Goal: Transaction & Acquisition: Purchase product/service

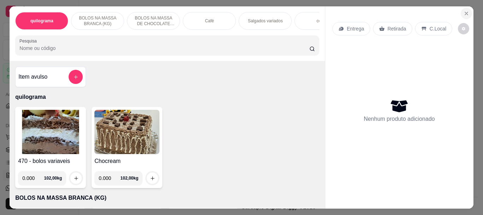
click at [461, 11] on button "Close" at bounding box center [466, 13] width 11 height 11
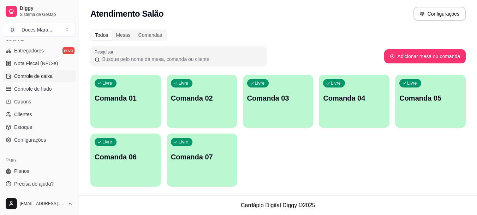
scroll to position [2, 0]
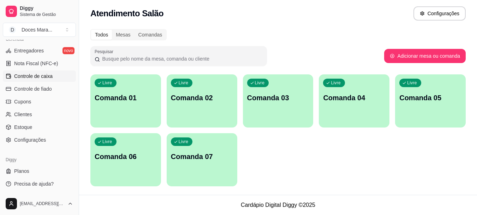
click at [36, 75] on span "Controle de caixa" at bounding box center [33, 75] width 39 height 7
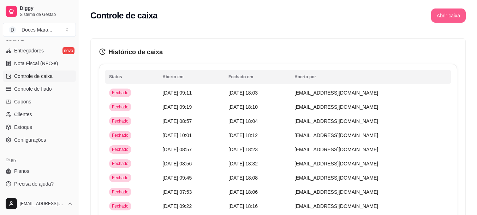
click at [455, 14] on button "Abrir caixa" at bounding box center [449, 15] width 35 height 14
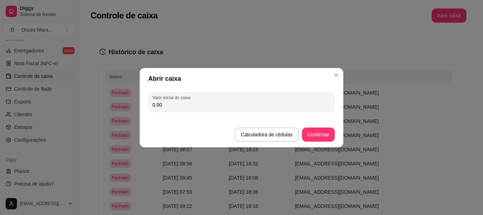
drag, startPoint x: 161, startPoint y: 107, endPoint x: 48, endPoint y: 104, distance: 113.5
click at [48, 104] on div "Abrir caixa Valor inicial do caixa 0,00 Calculadora de cédulas Confirmar" at bounding box center [241, 107] width 483 height 215
type input "71,00"
click at [314, 136] on button "Confirmar" at bounding box center [318, 134] width 33 height 14
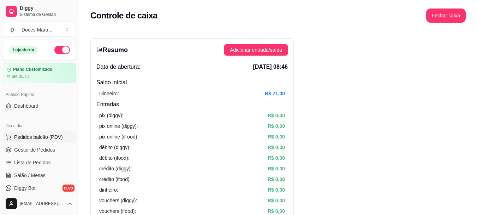
click at [56, 134] on span "Pedidos balcão (PDV)" at bounding box center [38, 136] width 49 height 7
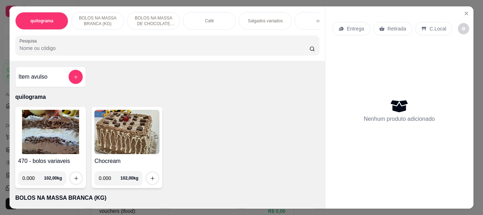
drag, startPoint x: 216, startPoint y: 20, endPoint x: 276, endPoint y: 213, distance: 201.4
click at [215, 20] on div "Café" at bounding box center [209, 21] width 53 height 18
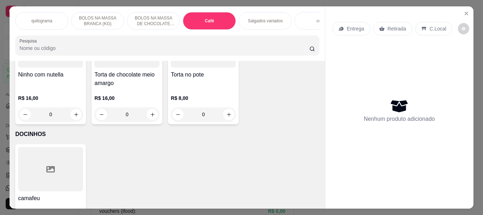
scroll to position [19, 0]
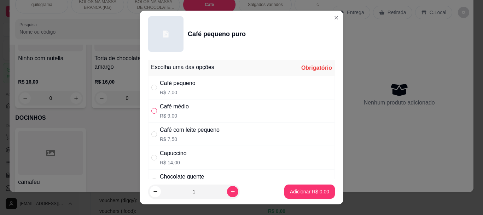
click at [151, 110] on input "" at bounding box center [154, 111] width 6 height 6
radio input "true"
click at [229, 191] on div "1" at bounding box center [194, 191] width 92 height 14
click at [230, 190] on icon "increase-product-quantity" at bounding box center [232, 190] width 5 height 5
type input "2"
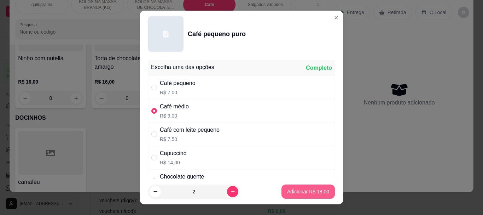
click at [301, 193] on p "Adicionar R$ 18,00" at bounding box center [308, 191] width 42 height 7
type input "2"
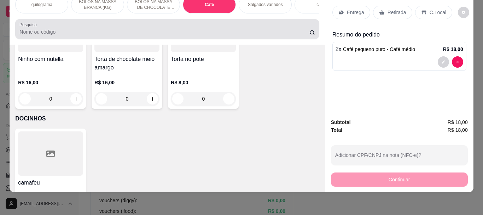
scroll to position [0, 0]
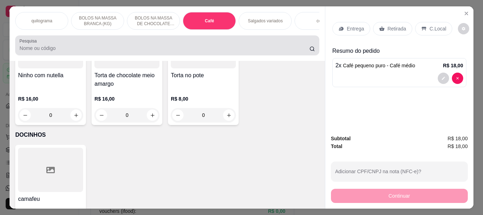
click at [78, 46] on div at bounding box center [166, 45] width 295 height 14
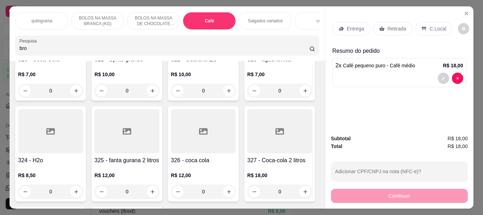
scroll to position [2619, 0]
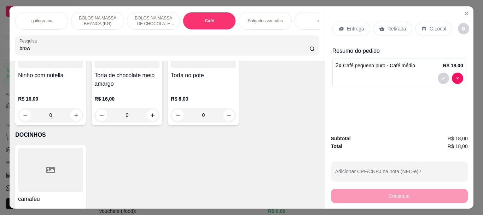
type input "brow"
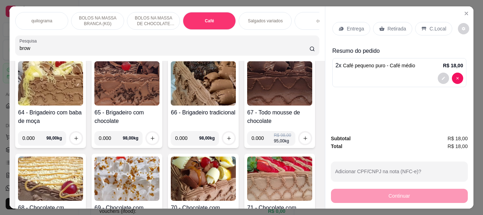
scroll to position [0, 0]
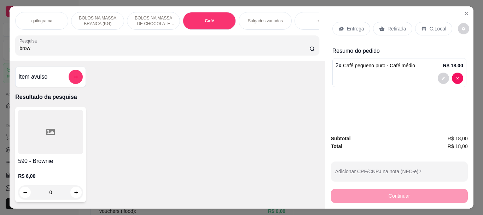
click at [26, 150] on div at bounding box center [50, 132] width 65 height 44
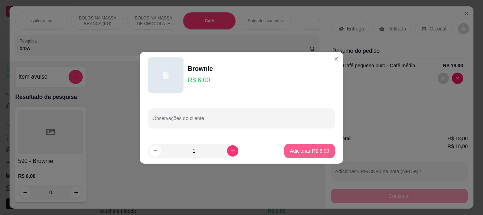
click at [298, 145] on button "Adicionar R$ 6,00" at bounding box center [309, 150] width 51 height 14
type input "1"
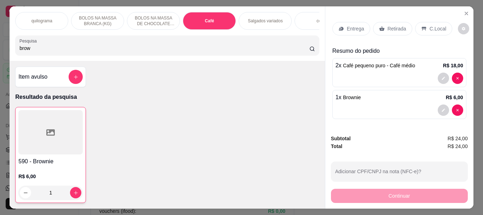
click at [400, 25] on p "Retirada" at bounding box center [396, 28] width 19 height 7
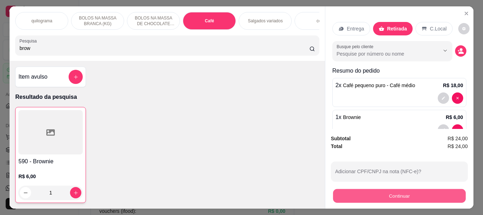
click at [400, 190] on button "Continuar" at bounding box center [399, 195] width 133 height 14
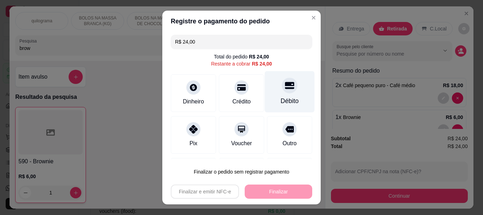
click at [286, 90] on div "Débito" at bounding box center [290, 91] width 50 height 41
type input "R$ 0,00"
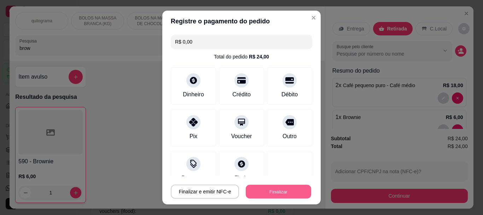
click at [286, 193] on button "Finalizar" at bounding box center [278, 191] width 65 height 14
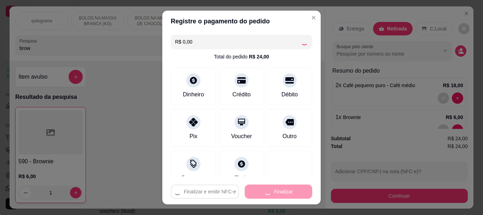
type input "0"
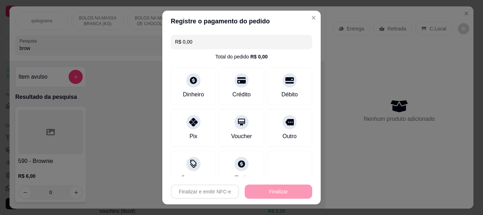
type input "-R$ 24,00"
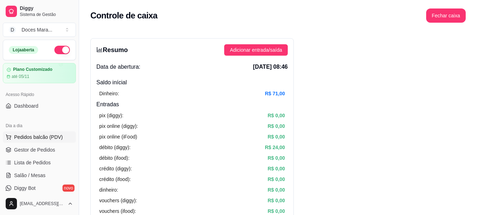
click at [47, 139] on span "Pedidos balcão (PDV)" at bounding box center [38, 136] width 49 height 7
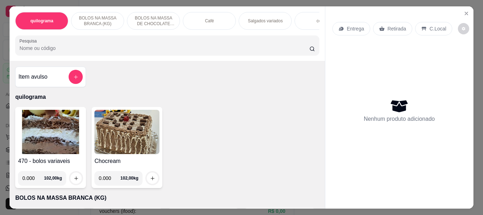
click at [48, 52] on input "Pesquisa" at bounding box center [164, 48] width 290 height 7
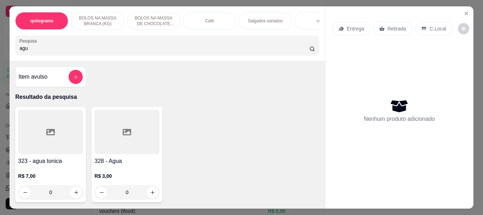
type input "agu"
click at [107, 139] on div at bounding box center [126, 132] width 65 height 44
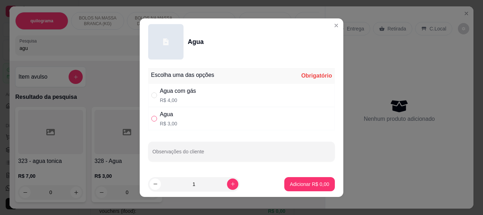
click at [151, 121] on input "" at bounding box center [154, 119] width 6 height 6
radio input "true"
click at [314, 186] on p "Adicionar R$ 3,00" at bounding box center [309, 183] width 38 height 7
type input "1"
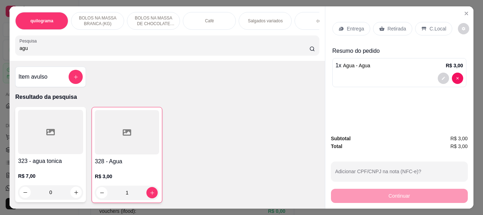
click at [404, 27] on div "Retirada" at bounding box center [392, 28] width 39 height 13
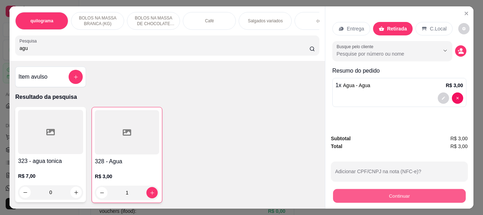
click at [390, 192] on button "Continuar" at bounding box center [399, 195] width 133 height 14
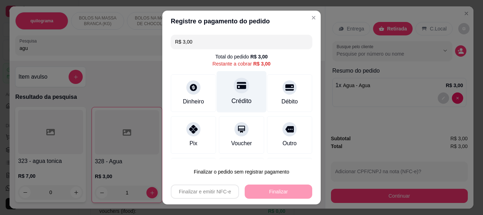
click at [237, 96] on div "Crédito" at bounding box center [242, 91] width 50 height 41
type input "R$ 0,00"
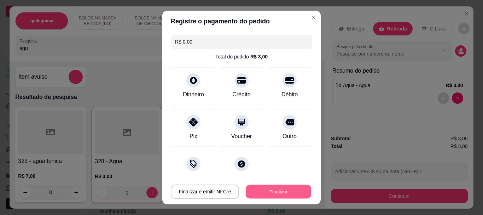
click at [278, 190] on button "Finalizar" at bounding box center [278, 191] width 65 height 14
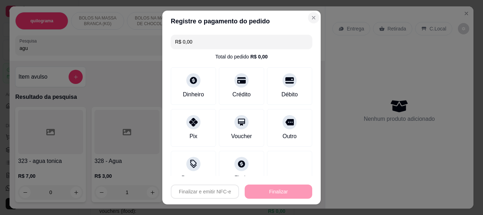
type input "0"
type input "-R$ 3,00"
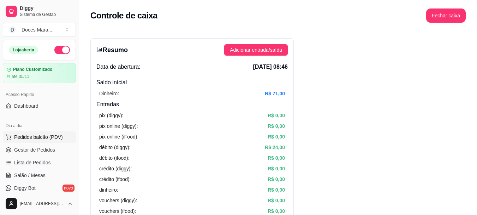
click at [28, 134] on span "Pedidos balcão (PDV)" at bounding box center [38, 136] width 49 height 7
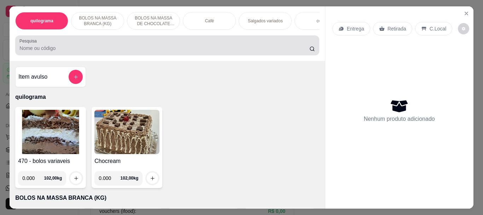
click at [86, 49] on input "Pesquisa" at bounding box center [164, 48] width 290 height 7
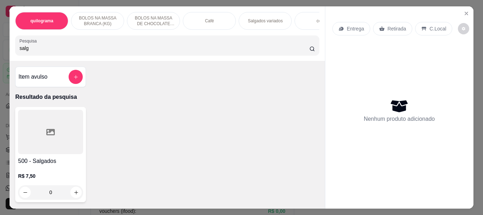
type input "salg"
click at [53, 139] on div at bounding box center [50, 132] width 65 height 44
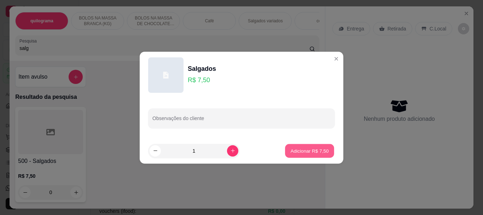
click at [309, 153] on p "Adicionar R$ 7,50" at bounding box center [309, 150] width 38 height 7
type input "1"
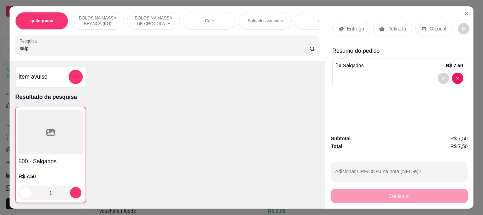
click at [205, 19] on p "Café" at bounding box center [209, 21] width 9 height 6
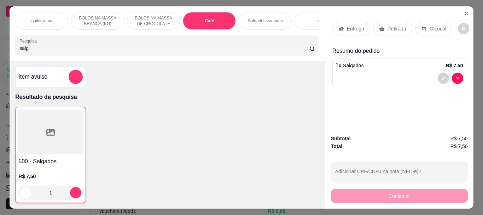
scroll to position [19, 0]
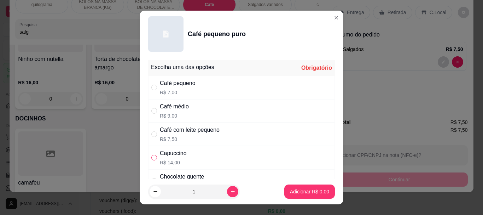
click at [153, 154] on input "" at bounding box center [154, 157] width 6 height 6
radio input "true"
click at [311, 192] on p "Adicionar R$ 14,00" at bounding box center [308, 191] width 41 height 7
type input "1"
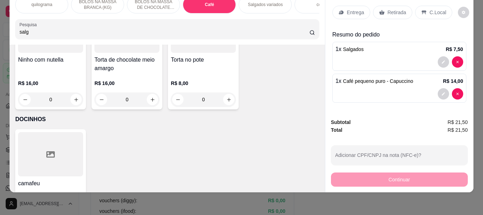
click at [387, 9] on p "Retirada" at bounding box center [396, 12] width 19 height 7
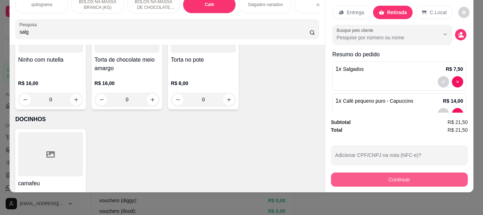
click at [389, 172] on button "Continuar" at bounding box center [399, 179] width 137 height 14
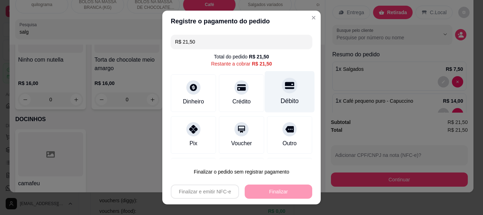
click at [283, 87] on div at bounding box center [290, 86] width 16 height 16
type input "R$ 0,00"
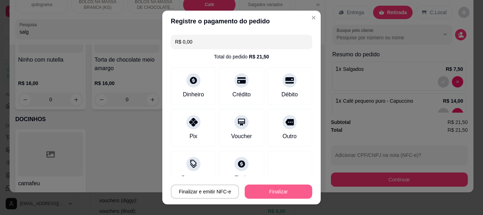
click at [261, 187] on button "Finalizar" at bounding box center [279, 191] width 68 height 14
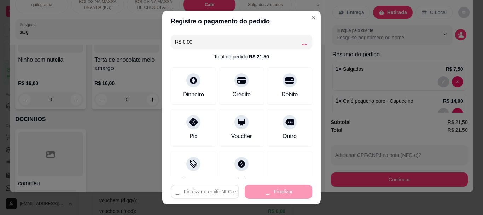
type input "0"
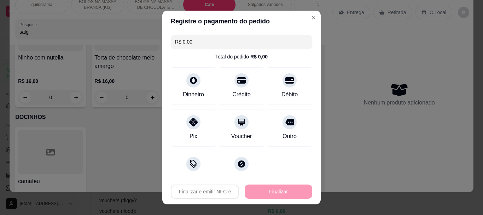
type input "-R$ 21,50"
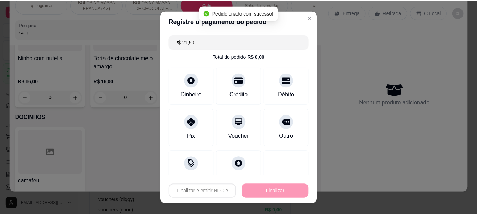
scroll to position [2619, 0]
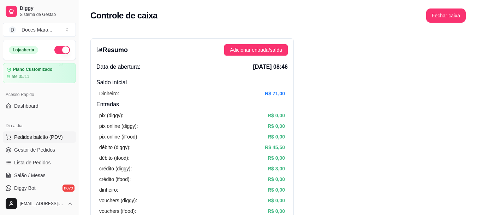
click at [54, 135] on span "Pedidos balcão (PDV)" at bounding box center [38, 136] width 49 height 7
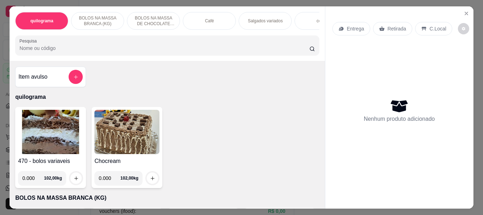
click at [68, 123] on img at bounding box center [50, 132] width 65 height 44
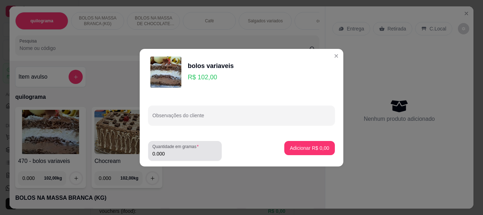
drag, startPoint x: 187, startPoint y: 153, endPoint x: 182, endPoint y: 153, distance: 4.2
click at [183, 153] on input "0.000" at bounding box center [184, 153] width 65 height 7
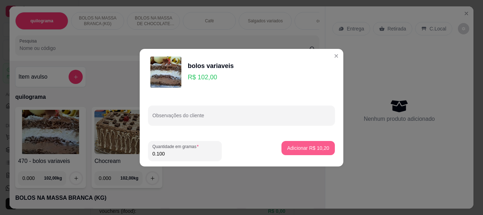
type input "0.100"
click at [298, 145] on p "Adicionar R$ 10,20" at bounding box center [308, 147] width 42 height 7
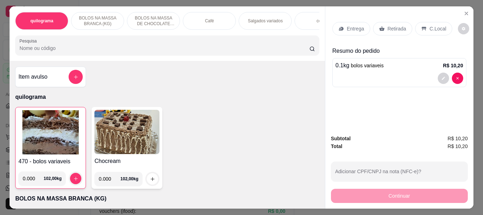
click at [395, 25] on p "Retirada" at bounding box center [396, 28] width 19 height 7
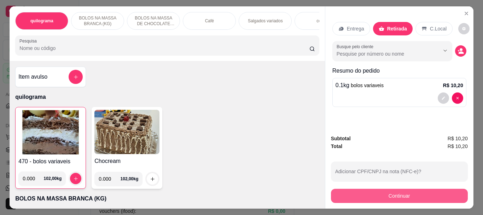
click at [394, 190] on button "Continuar" at bounding box center [399, 195] width 137 height 14
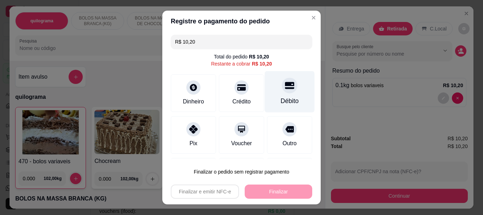
click at [286, 95] on div "Débito" at bounding box center [290, 91] width 50 height 41
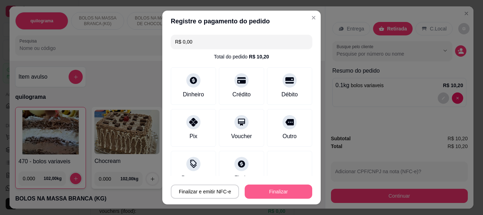
click at [270, 192] on button "Finalizar" at bounding box center [279, 191] width 68 height 14
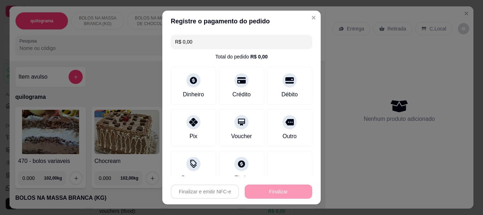
type input "-R$ 10,20"
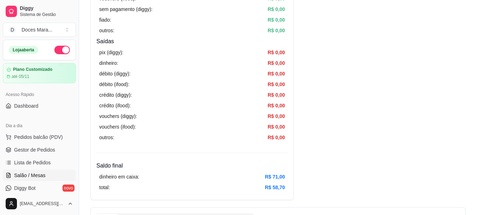
click at [34, 173] on span "Salão / Mesas" at bounding box center [29, 174] width 31 height 7
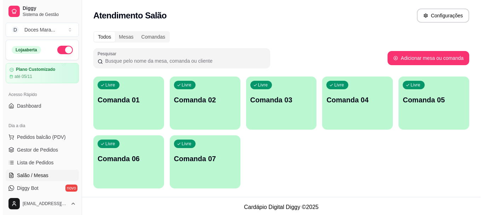
scroll to position [2, 0]
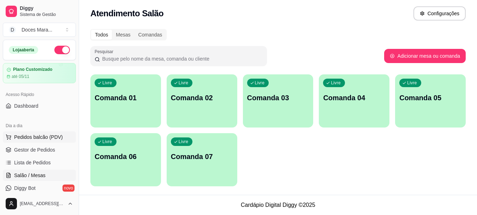
click at [23, 136] on span "Pedidos balcão (PDV)" at bounding box center [38, 136] width 49 height 7
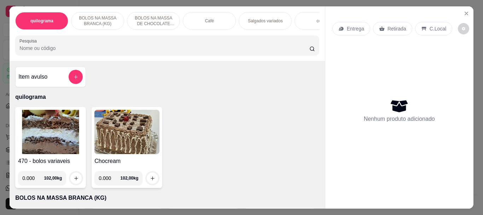
click at [207, 18] on p "Café" at bounding box center [209, 21] width 9 height 6
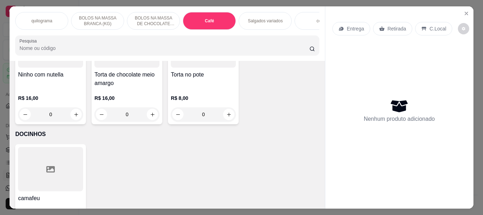
scroll to position [19, 0]
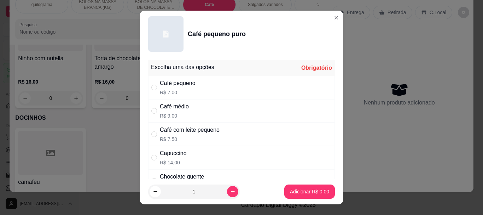
click at [155, 113] on div "" at bounding box center [155, 111] width 8 height 8
radio input "true"
click at [306, 190] on p "Adicionar R$ 9,00" at bounding box center [309, 191] width 39 height 7
type input "1"
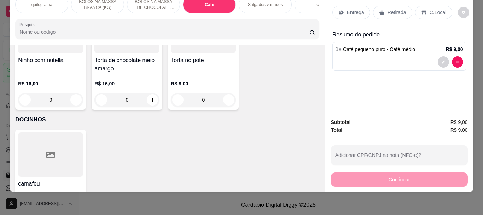
scroll to position [2504, 0]
click at [252, 2] on p "Salgados variados" at bounding box center [265, 5] width 35 height 6
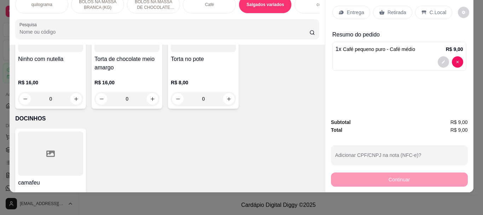
scroll to position [2619, 0]
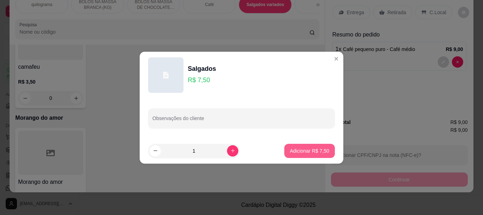
click at [297, 149] on p "Adicionar R$ 7,50" at bounding box center [309, 150] width 39 height 7
type input "1"
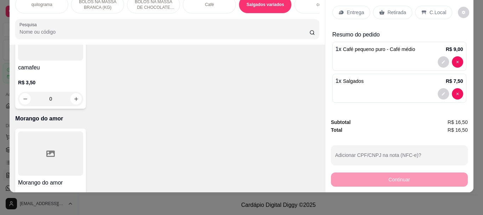
drag, startPoint x: 394, startPoint y: 9, endPoint x: 383, endPoint y: 151, distance: 142.5
click at [394, 10] on p "Retirada" at bounding box center [396, 12] width 19 height 7
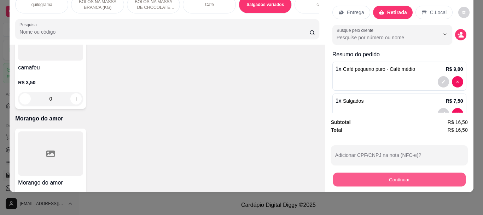
click at [385, 176] on button "Continuar" at bounding box center [399, 179] width 133 height 14
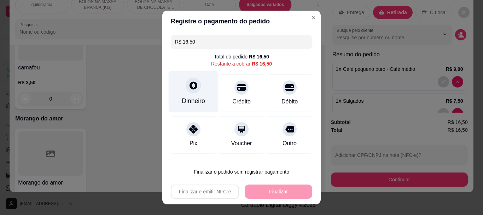
click at [183, 92] on div "Dinheiro" at bounding box center [194, 91] width 50 height 41
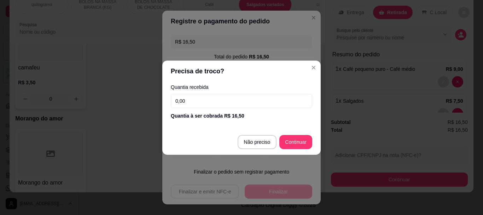
drag, startPoint x: 195, startPoint y: 101, endPoint x: 164, endPoint y: 102, distance: 31.1
click at [164, 102] on div "Quantia recebida 0,00 Quantia à ser cobrada R$ 16,50" at bounding box center [241, 102] width 158 height 40
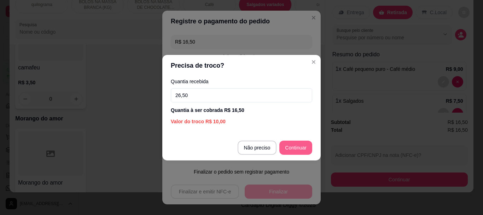
type input "26,50"
type input "R$ 0,00"
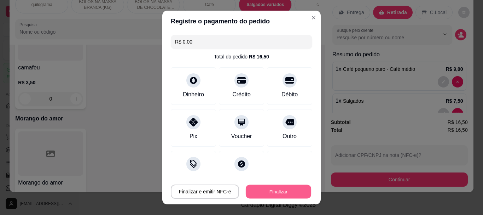
click at [280, 188] on button "Finalizar" at bounding box center [278, 191] width 65 height 14
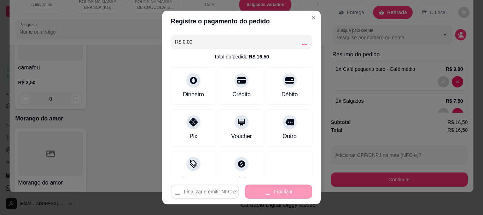
type input "0"
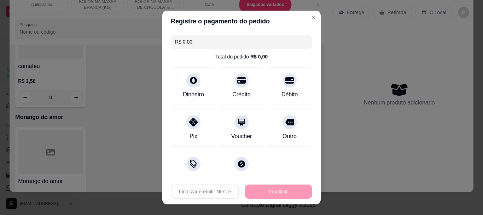
type input "-R$ 16,50"
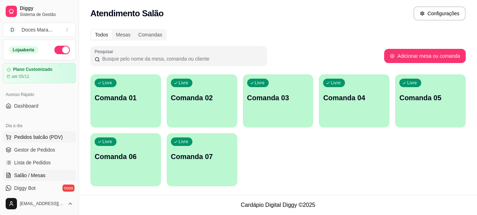
click at [33, 137] on span "Pedidos balcão (PDV)" at bounding box center [38, 136] width 49 height 7
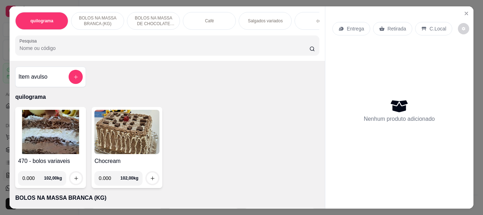
click at [107, 49] on input "Pesquisa" at bounding box center [164, 48] width 290 height 7
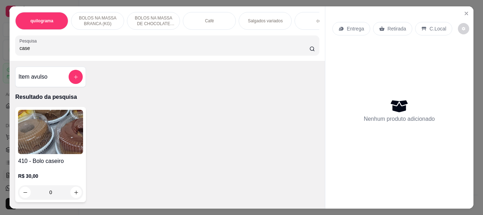
type input "case"
click at [76, 131] on img at bounding box center [50, 132] width 65 height 44
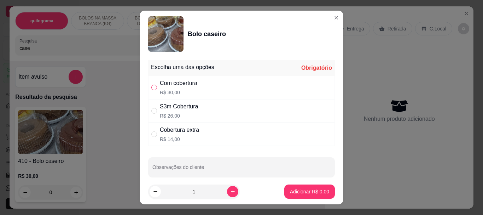
click at [151, 89] on input "" at bounding box center [154, 87] width 6 height 6
radio input "true"
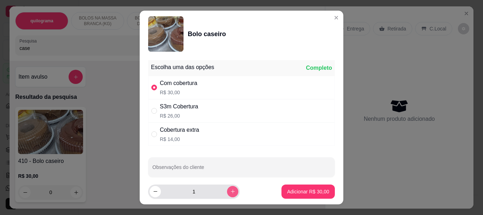
click at [227, 192] on button "increase-product-quantity" at bounding box center [232, 191] width 11 height 11
type input "2"
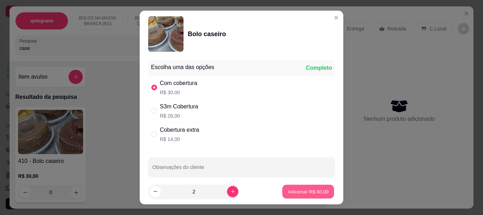
click at [309, 195] on button "Adicionar R$ 60,00" at bounding box center [308, 191] width 52 height 14
type input "2"
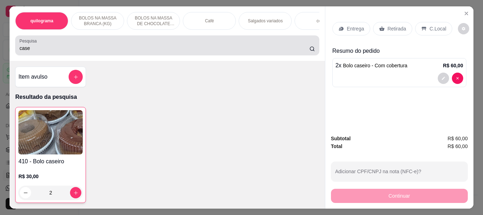
click at [87, 48] on input "case" at bounding box center [164, 48] width 290 height 7
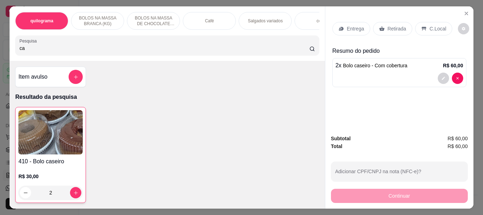
type input "c"
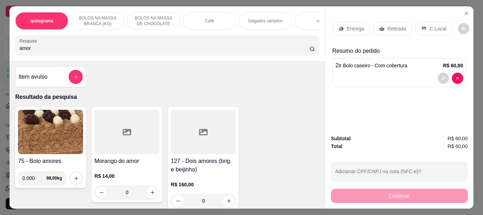
type input "amor"
click at [41, 55] on div "Pesquisa amor" at bounding box center [167, 45] width 304 height 20
click at [108, 124] on div at bounding box center [126, 132] width 65 height 44
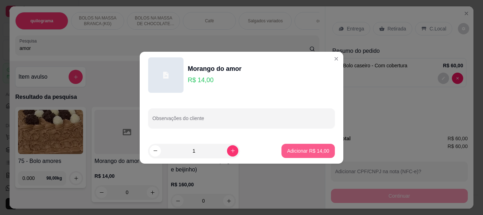
click at [298, 152] on p "Adicionar R$ 14,00" at bounding box center [308, 150] width 42 height 7
type input "1"
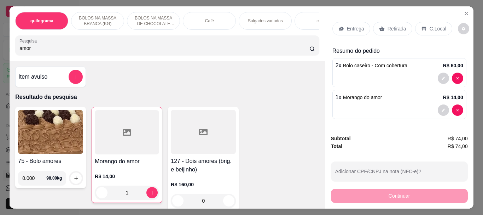
click at [399, 26] on p "Retirada" at bounding box center [396, 28] width 19 height 7
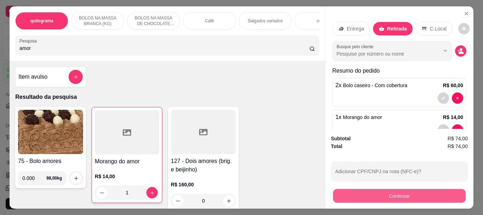
click at [380, 197] on button "Continuar" at bounding box center [399, 195] width 133 height 14
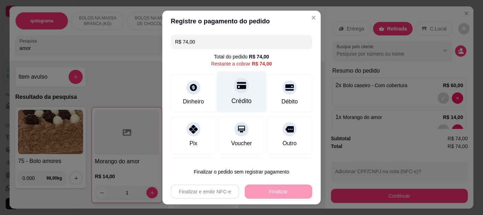
click at [223, 88] on div "Crédito" at bounding box center [242, 91] width 50 height 41
type input "R$ 0,00"
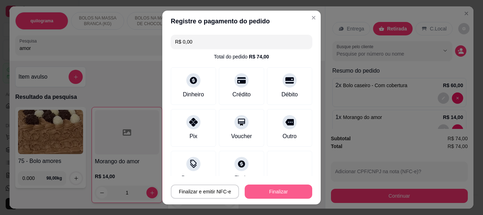
click at [270, 189] on button "Finalizar" at bounding box center [279, 191] width 68 height 14
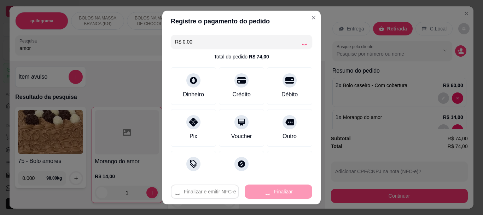
type input "0"
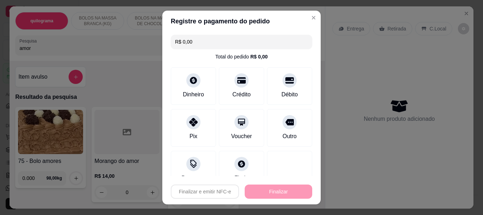
type input "-R$ 74,00"
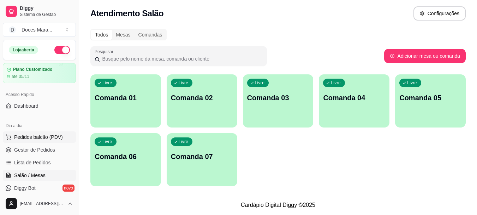
drag, startPoint x: 31, startPoint y: 140, endPoint x: 34, endPoint y: 135, distance: 5.2
click at [32, 139] on span "Pedidos balcão (PDV)" at bounding box center [38, 136] width 49 height 7
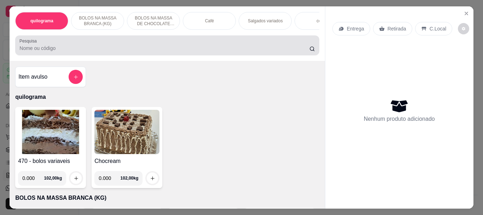
click at [95, 51] on input "Pesquisa" at bounding box center [164, 48] width 290 height 7
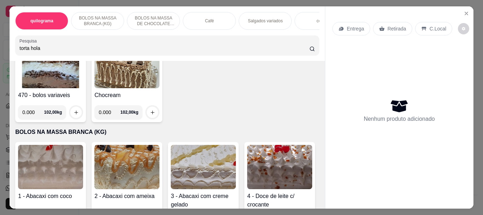
scroll to position [106, 0]
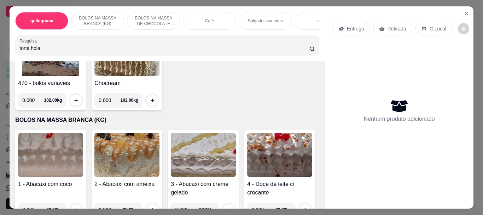
click at [59, 51] on input "torta hola" at bounding box center [164, 48] width 290 height 7
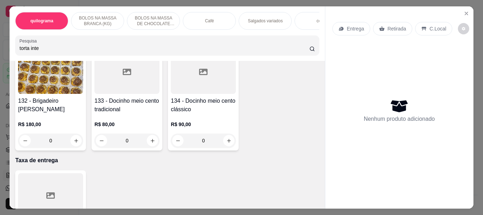
scroll to position [4976, 0]
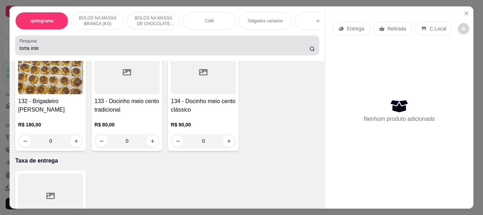
click at [75, 47] on input "torta inte" at bounding box center [164, 48] width 290 height 7
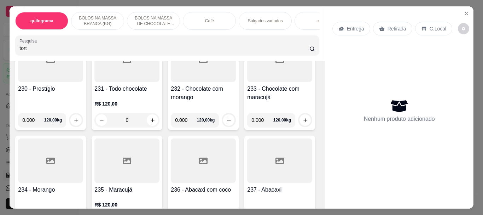
scroll to position [0, 0]
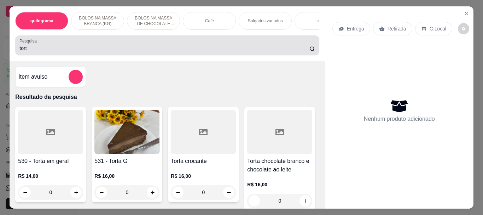
click at [309, 51] on icon at bounding box center [312, 49] width 6 height 6
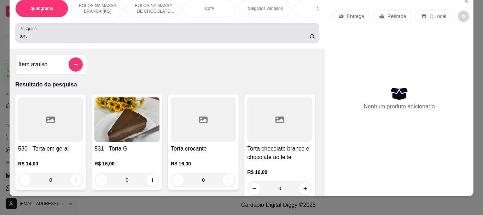
scroll to position [19, 0]
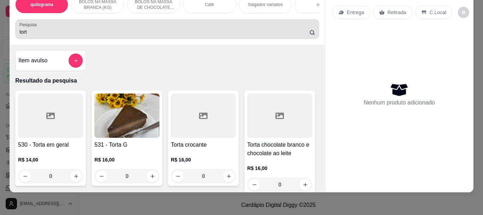
click at [165, 28] on div "tort" at bounding box center [166, 29] width 295 height 14
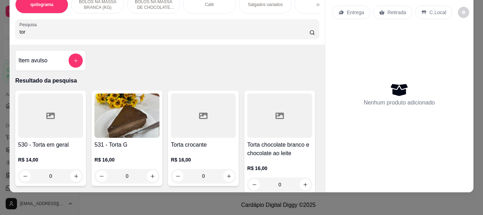
type input "tor"
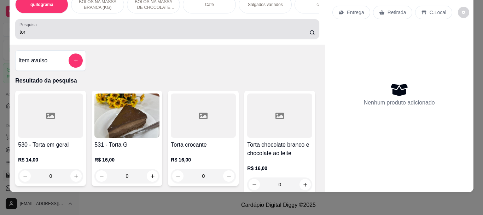
click at [309, 35] on icon at bounding box center [312, 33] width 6 height 6
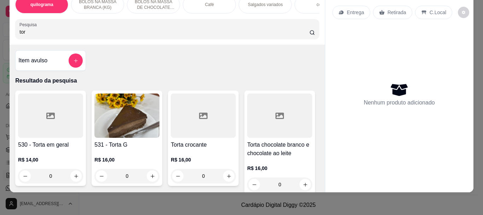
scroll to position [0, 0]
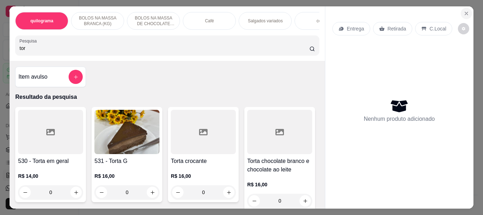
click at [463, 11] on icon "Close" at bounding box center [466, 14] width 6 height 6
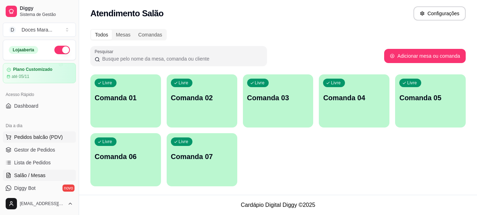
click at [47, 135] on span "Pedidos balcão (PDV)" at bounding box center [38, 136] width 49 height 7
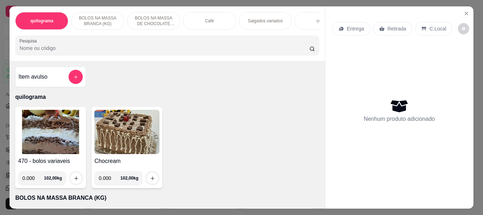
click at [40, 50] on input "Pesquisa" at bounding box center [164, 48] width 290 height 7
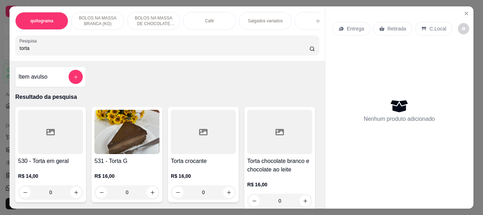
type input "torta"
click at [117, 150] on img at bounding box center [126, 132] width 65 height 44
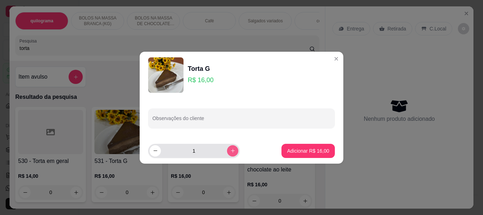
click at [231, 148] on button "increase-product-quantity" at bounding box center [232, 150] width 11 height 11
type input "2"
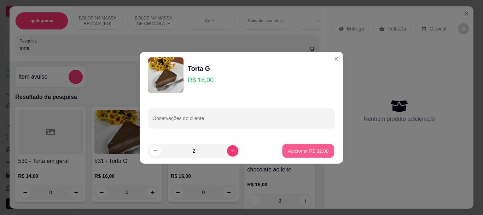
click at [307, 156] on button "Adicionar R$ 32,00" at bounding box center [308, 150] width 52 height 14
type input "2"
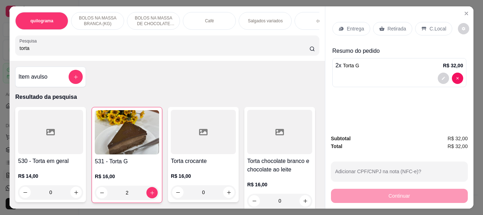
drag, startPoint x: 392, startPoint y: 22, endPoint x: 367, endPoint y: 93, distance: 75.1
click at [391, 22] on div "Retirada" at bounding box center [392, 28] width 39 height 13
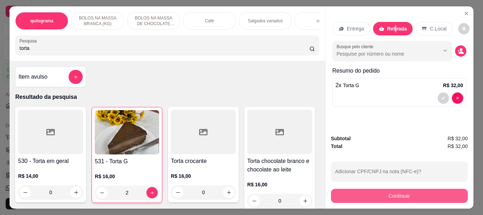
click at [371, 194] on button "Continuar" at bounding box center [399, 195] width 137 height 14
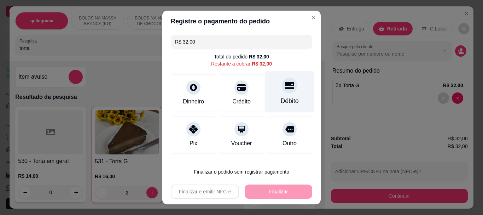
click at [282, 92] on div at bounding box center [290, 86] width 16 height 16
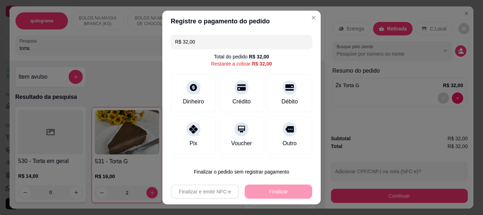
type input "R$ 0,00"
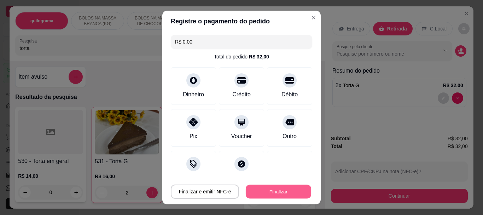
click at [281, 189] on button "Finalizar" at bounding box center [278, 191] width 65 height 14
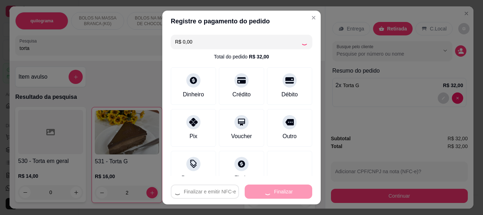
type input "0"
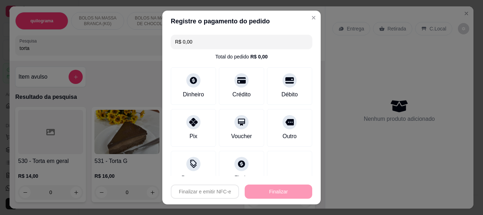
type input "-R$ 32,00"
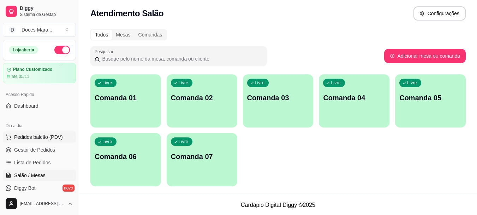
click at [43, 133] on button "Pedidos balcão (PDV)" at bounding box center [39, 136] width 73 height 11
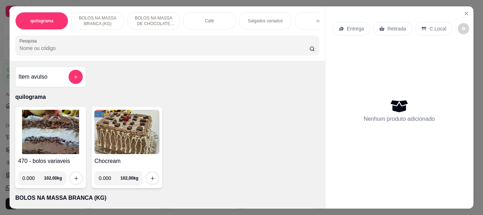
drag, startPoint x: 98, startPoint y: 53, endPoint x: 100, endPoint y: 59, distance: 6.9
click at [99, 55] on div "Pesquisa" at bounding box center [167, 45] width 304 height 20
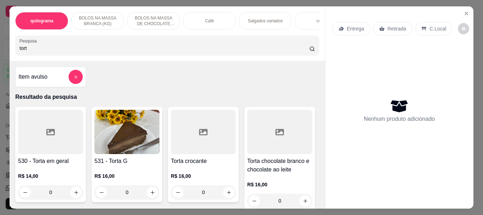
type input "tort"
click at [124, 136] on img at bounding box center [126, 132] width 65 height 44
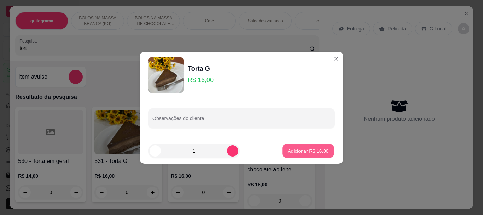
click at [303, 149] on p "Adicionar R$ 16,00" at bounding box center [308, 150] width 41 height 7
type input "1"
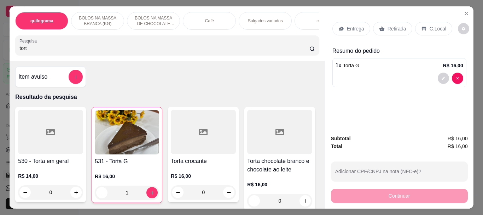
drag, startPoint x: 222, startPoint y: 15, endPoint x: 223, endPoint y: 57, distance: 42.1
click at [221, 16] on div "Café" at bounding box center [209, 21] width 53 height 18
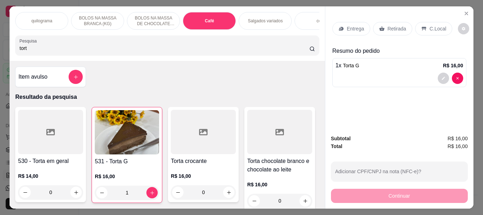
scroll to position [19, 0]
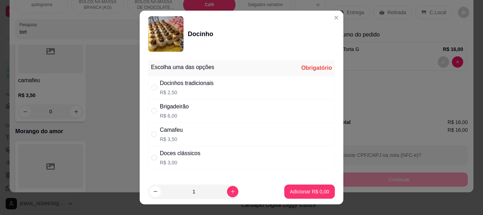
drag, startPoint x: 153, startPoint y: 89, endPoint x: 183, endPoint y: 105, distance: 34.0
click at [152, 89] on input "" at bounding box center [154, 87] width 6 height 6
radio input "true"
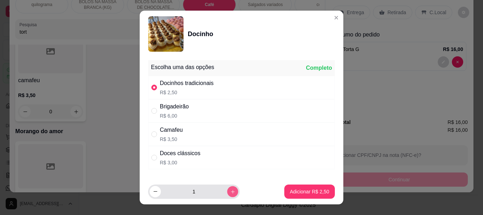
click at [230, 188] on icon "increase-product-quantity" at bounding box center [232, 190] width 5 height 5
click at [230, 189] on icon "increase-product-quantity" at bounding box center [232, 190] width 5 height 5
type input "3"
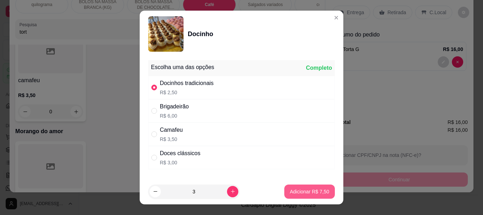
click at [290, 190] on p "Adicionar R$ 7,50" at bounding box center [309, 191] width 39 height 7
type input "3"
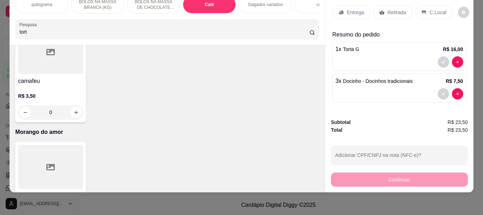
drag, startPoint x: 385, startPoint y: 8, endPoint x: 395, endPoint y: 141, distance: 134.0
click at [383, 9] on div "Retirada" at bounding box center [392, 12] width 39 height 13
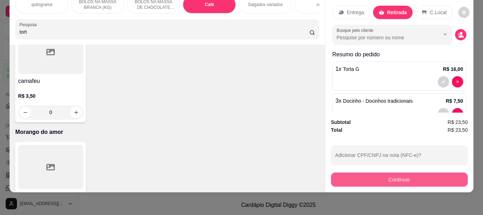
click at [394, 174] on button "Continuar" at bounding box center [399, 179] width 137 height 14
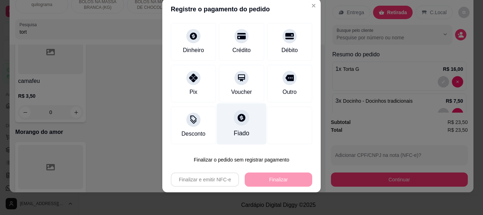
scroll to position [0, 0]
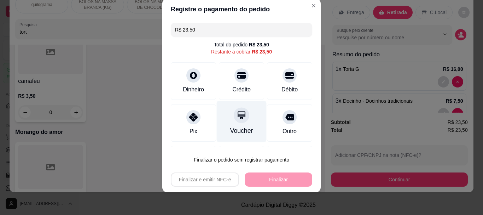
drag, startPoint x: 238, startPoint y: 81, endPoint x: 237, endPoint y: 121, distance: 39.2
click at [237, 81] on div "Crédito" at bounding box center [241, 80] width 45 height 37
type input "R$ 0,00"
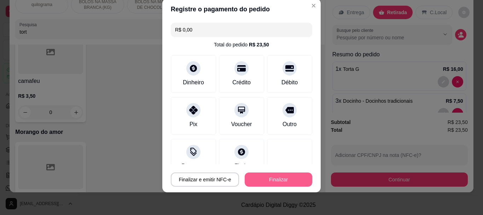
click at [262, 177] on button "Finalizar" at bounding box center [279, 179] width 68 height 14
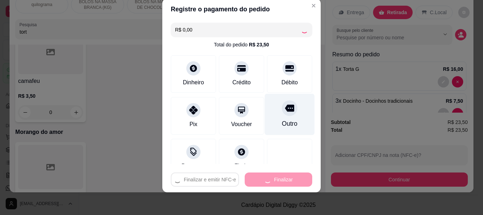
type input "0"
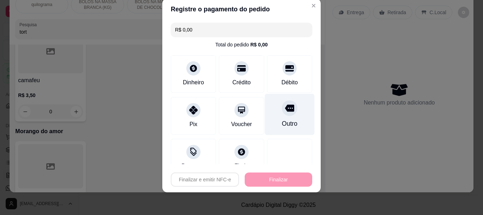
type input "-R$ 23,50"
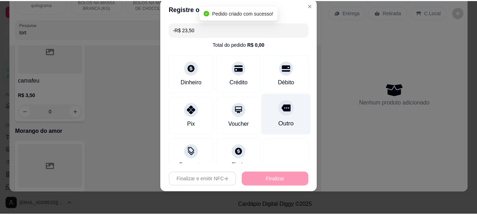
scroll to position [2837, 0]
